Goal: Navigation & Orientation: Find specific page/section

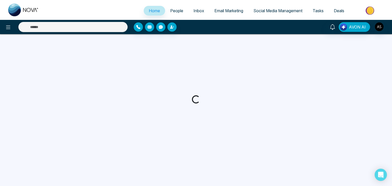
select select "*"
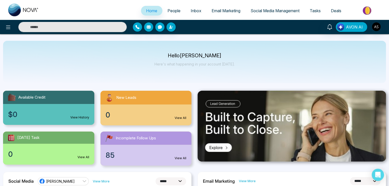
click at [171, 8] on link "People" at bounding box center [173, 11] width 23 height 10
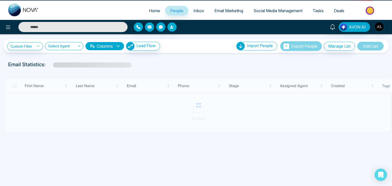
click at [193, 11] on span "Inbox" at bounding box center [198, 10] width 11 height 5
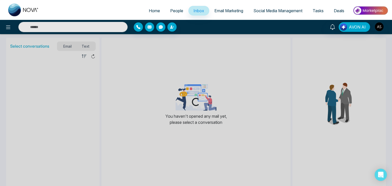
click at [155, 10] on span "Home" at bounding box center [154, 10] width 11 height 5
select select "*"
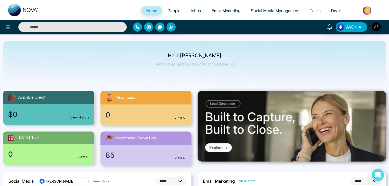
click at [3, 24] on div at bounding box center [65, 27] width 130 height 10
click at [7, 26] on icon at bounding box center [8, 27] width 6 height 6
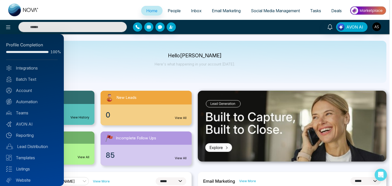
click at [51, 52] on span "100%" at bounding box center [54, 52] width 7 height 4
click at [172, 74] on div at bounding box center [196, 93] width 392 height 186
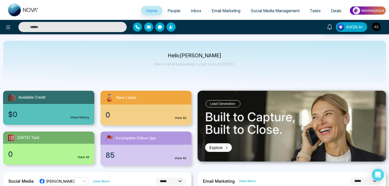
click at [378, 26] on img "button" at bounding box center [376, 26] width 9 height 9
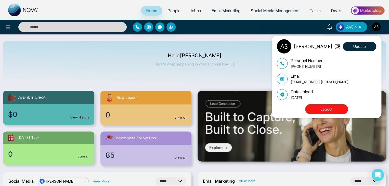
click at [326, 112] on button "Logout" at bounding box center [326, 109] width 43 height 10
